Goal: Task Accomplishment & Management: Manage account settings

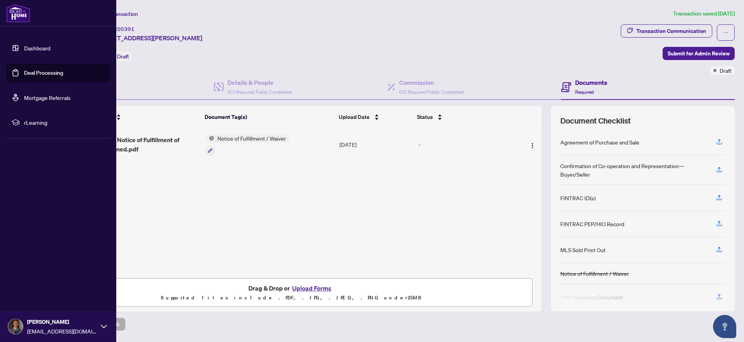
click at [24, 74] on link "Deal Processing" at bounding box center [43, 72] width 39 height 7
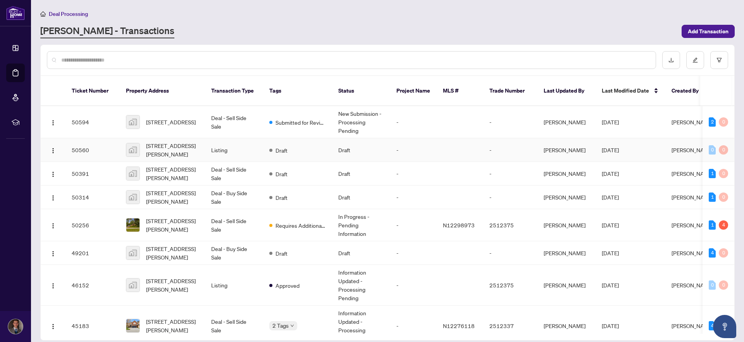
click at [121, 144] on td "[STREET_ADDRESS][PERSON_NAME]" at bounding box center [162, 150] width 85 height 24
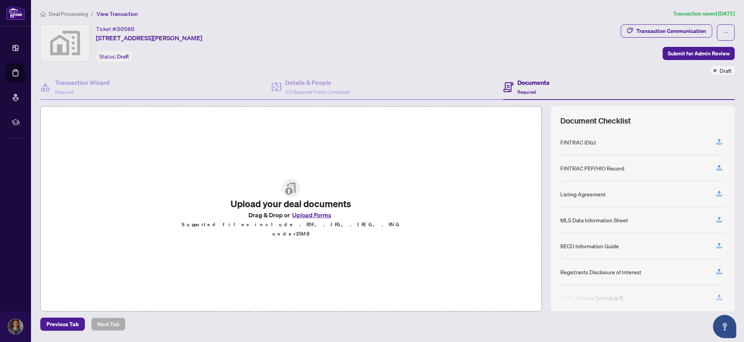
click at [311, 219] on button "Upload Forms" at bounding box center [312, 215] width 44 height 10
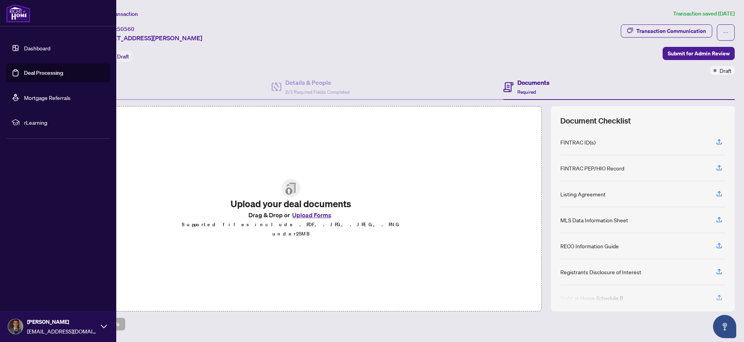
click at [34, 74] on link "Deal Processing" at bounding box center [43, 72] width 39 height 7
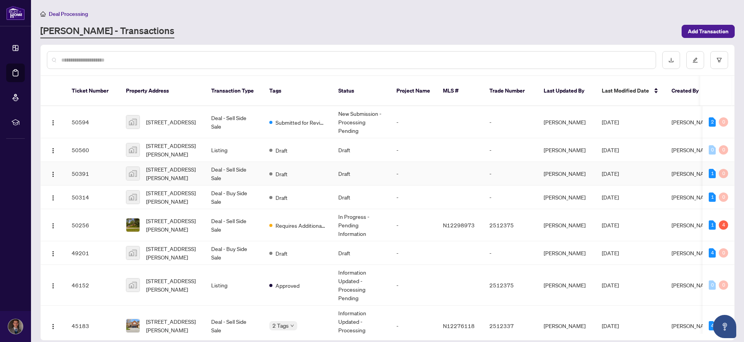
click at [106, 166] on td "50391" at bounding box center [93, 174] width 54 height 24
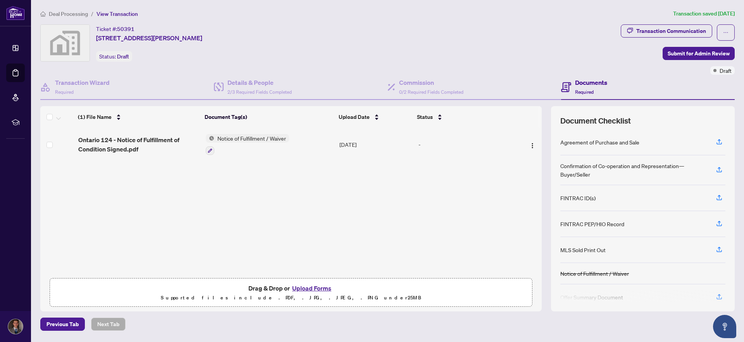
click at [309, 286] on button "Upload Forms" at bounding box center [312, 288] width 44 height 10
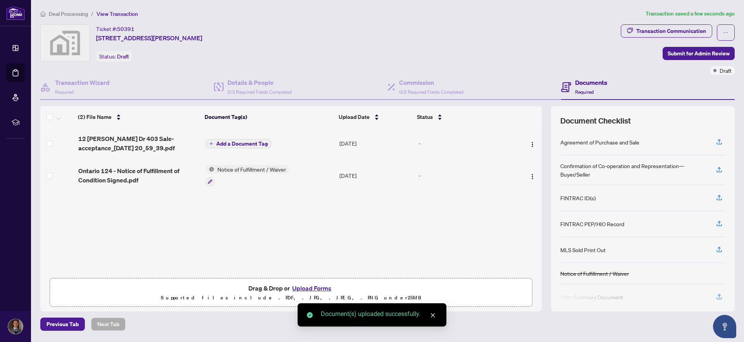
click at [316, 287] on button "Upload Forms" at bounding box center [312, 288] width 44 height 10
